Goal: Navigation & Orientation: Find specific page/section

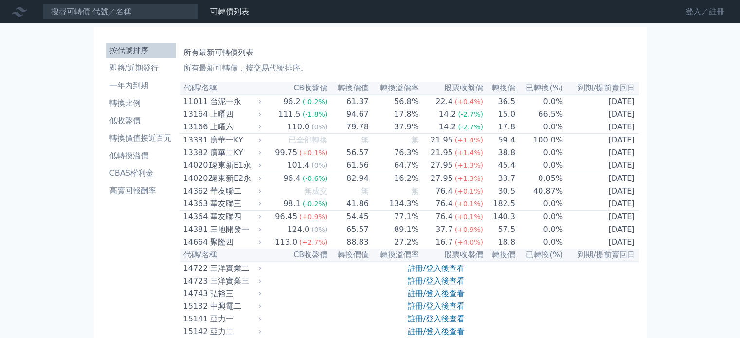
click at [690, 8] on link "登入／註冊" at bounding box center [705, 12] width 54 height 16
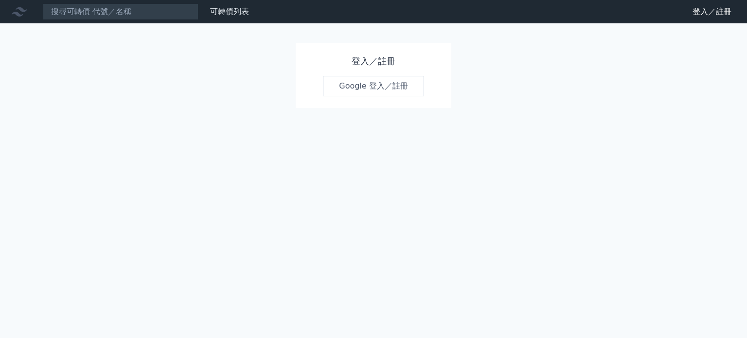
click at [365, 87] on link "Google 登入／註冊" at bounding box center [373, 86] width 101 height 20
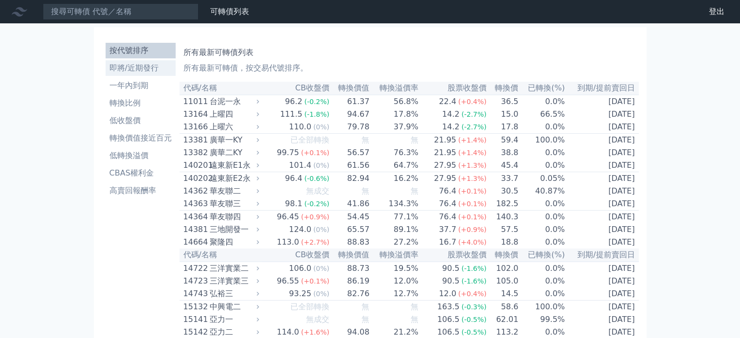
click at [154, 71] on li "即將/近期發行" at bounding box center [141, 68] width 70 height 12
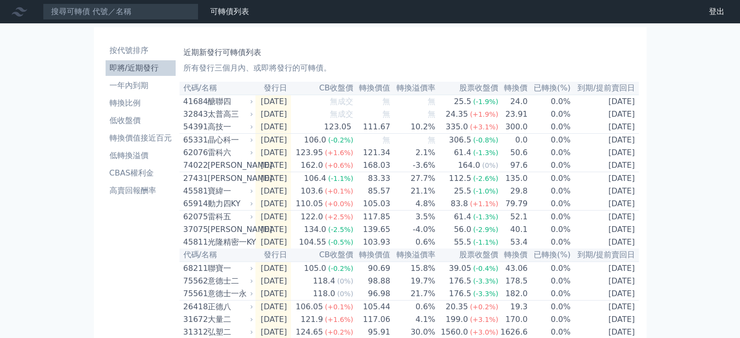
click at [218, 114] on div "太普高三" at bounding box center [230, 115] width 44 height 12
